Goal: Navigation & Orientation: Go to known website

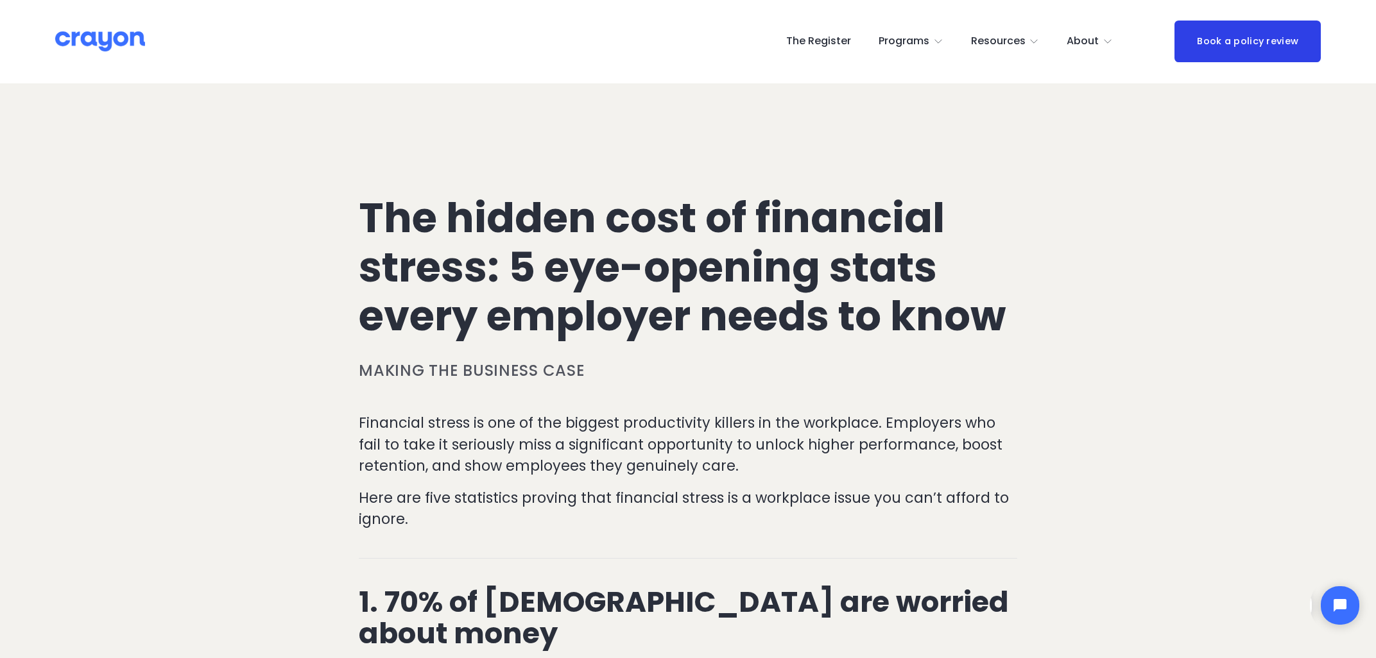
click at [0, 0] on span "About Us" at bounding box center [0, 0] width 0 height 0
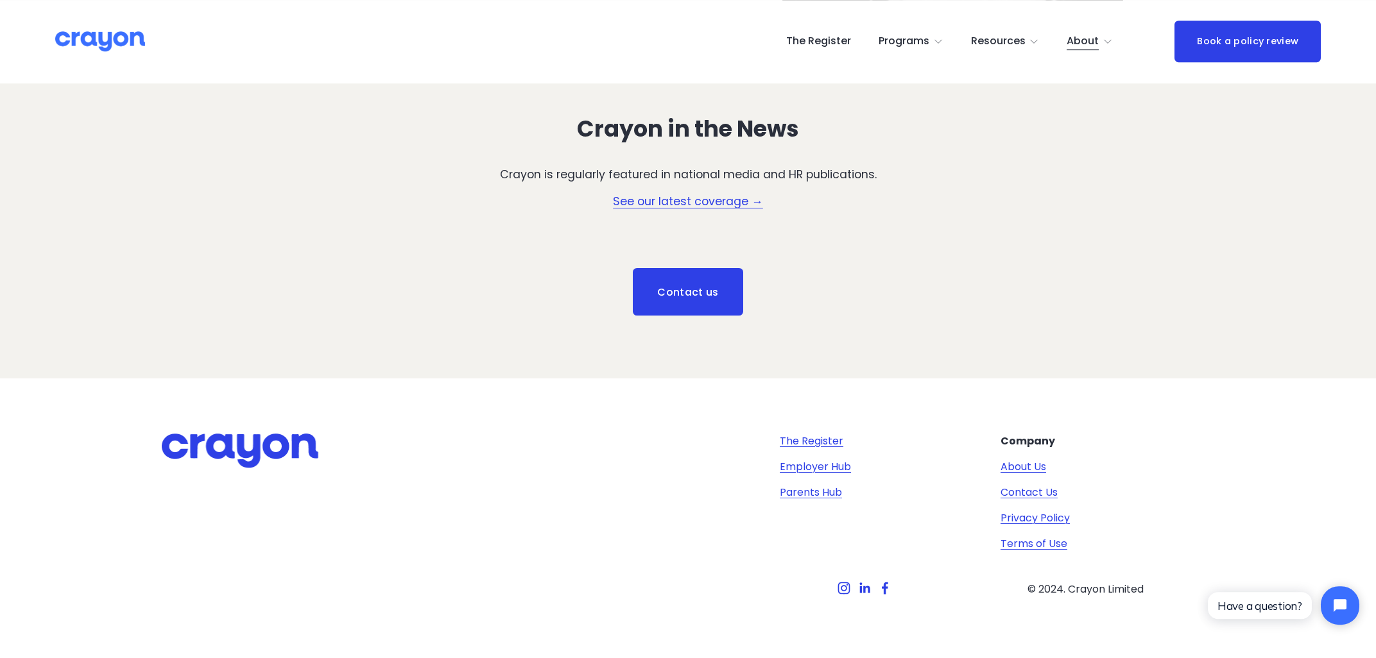
scroll to position [1958, 0]
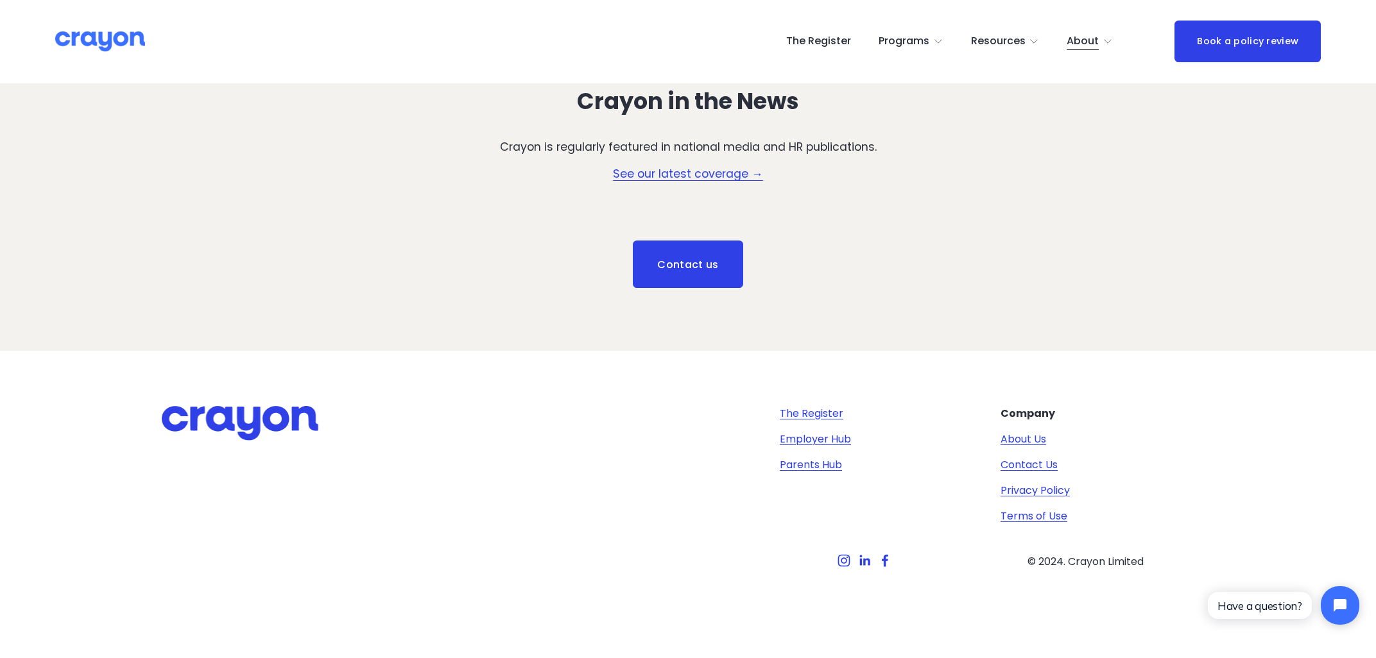
click at [885, 559] on use "Facebook" at bounding box center [885, 560] width 6 height 12
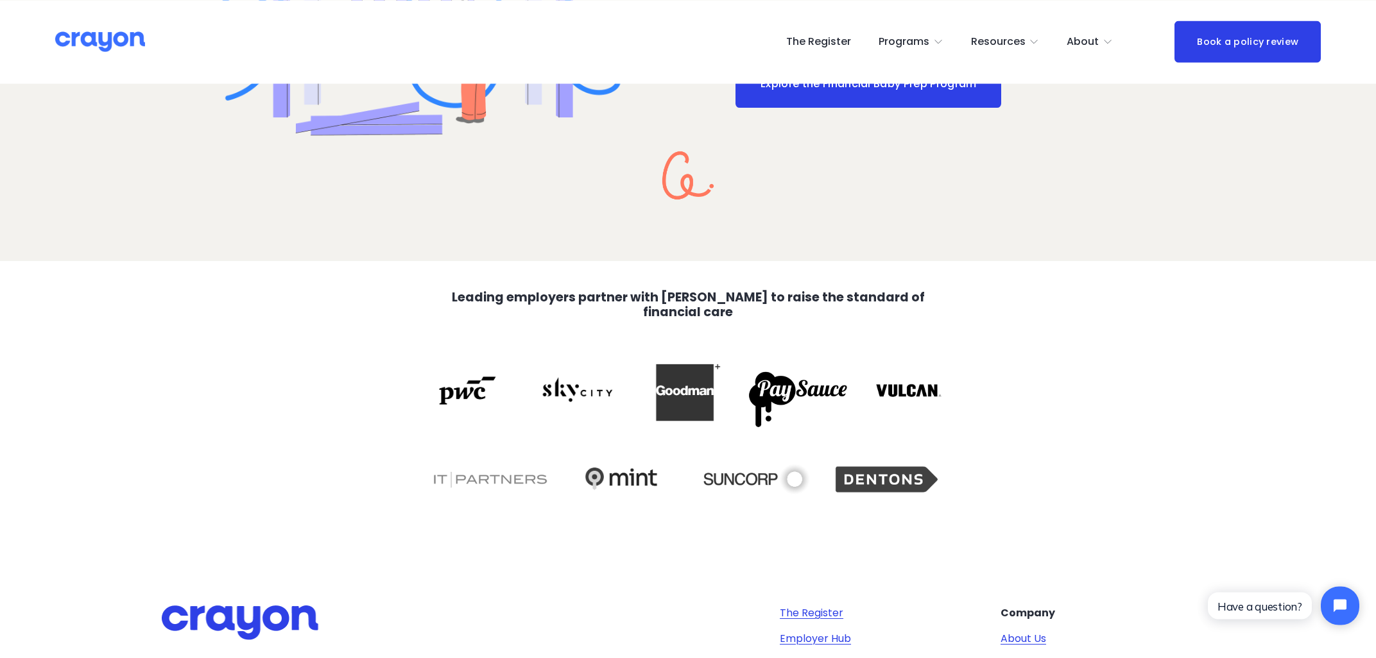
scroll to position [2687, 0]
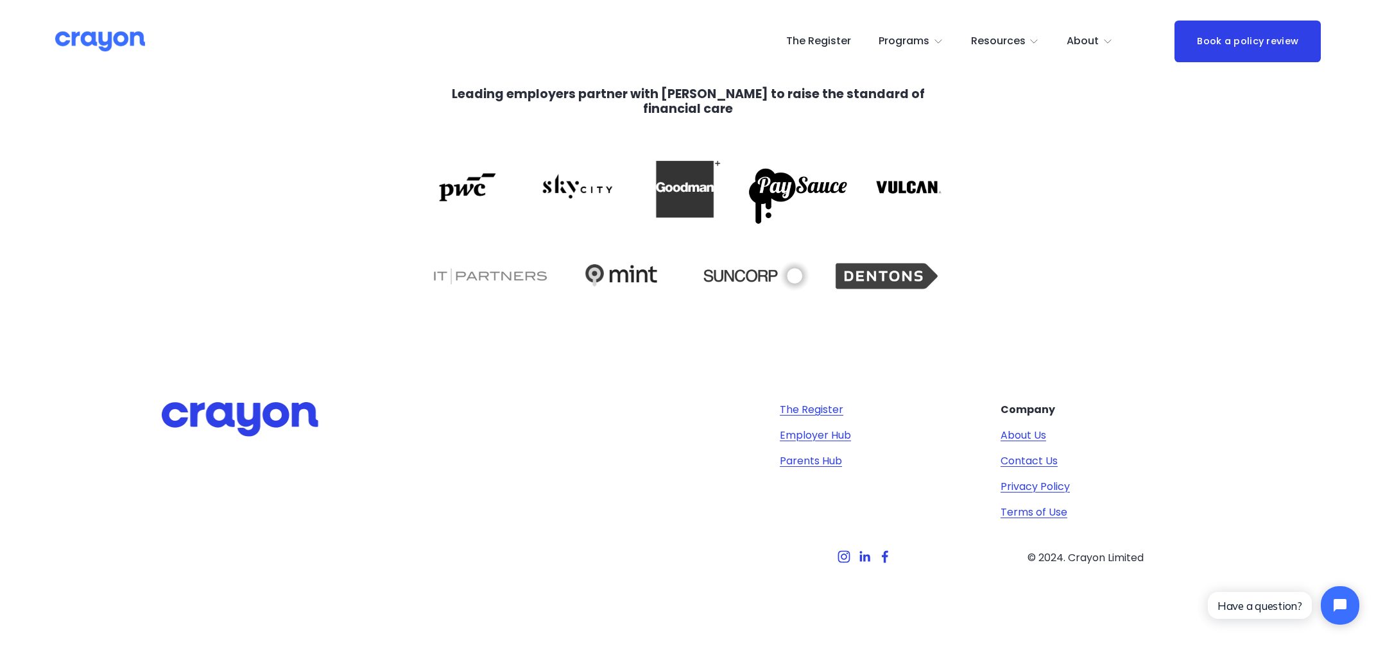
click at [862, 558] on use "LinkedIn" at bounding box center [864, 557] width 26 height 26
